Goal: Task Accomplishment & Management: Complete application form

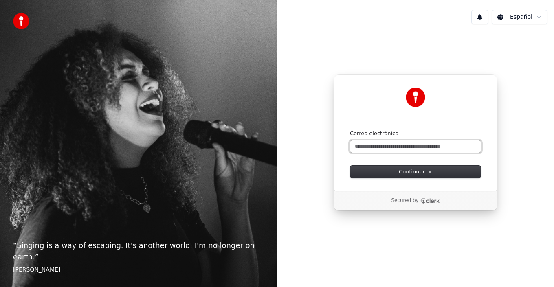
click at [374, 145] on input "Correo electrónico" at bounding box center [415, 147] width 131 height 12
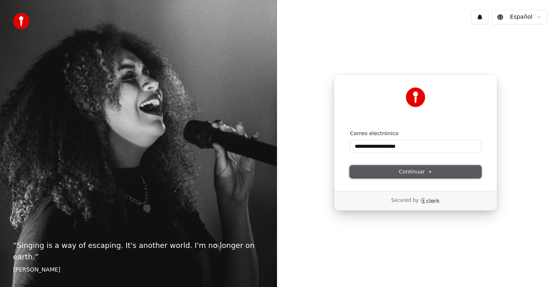
click at [412, 171] on span "Continuar" at bounding box center [415, 171] width 33 height 7
type input "**********"
